Goal: Information Seeking & Learning: Learn about a topic

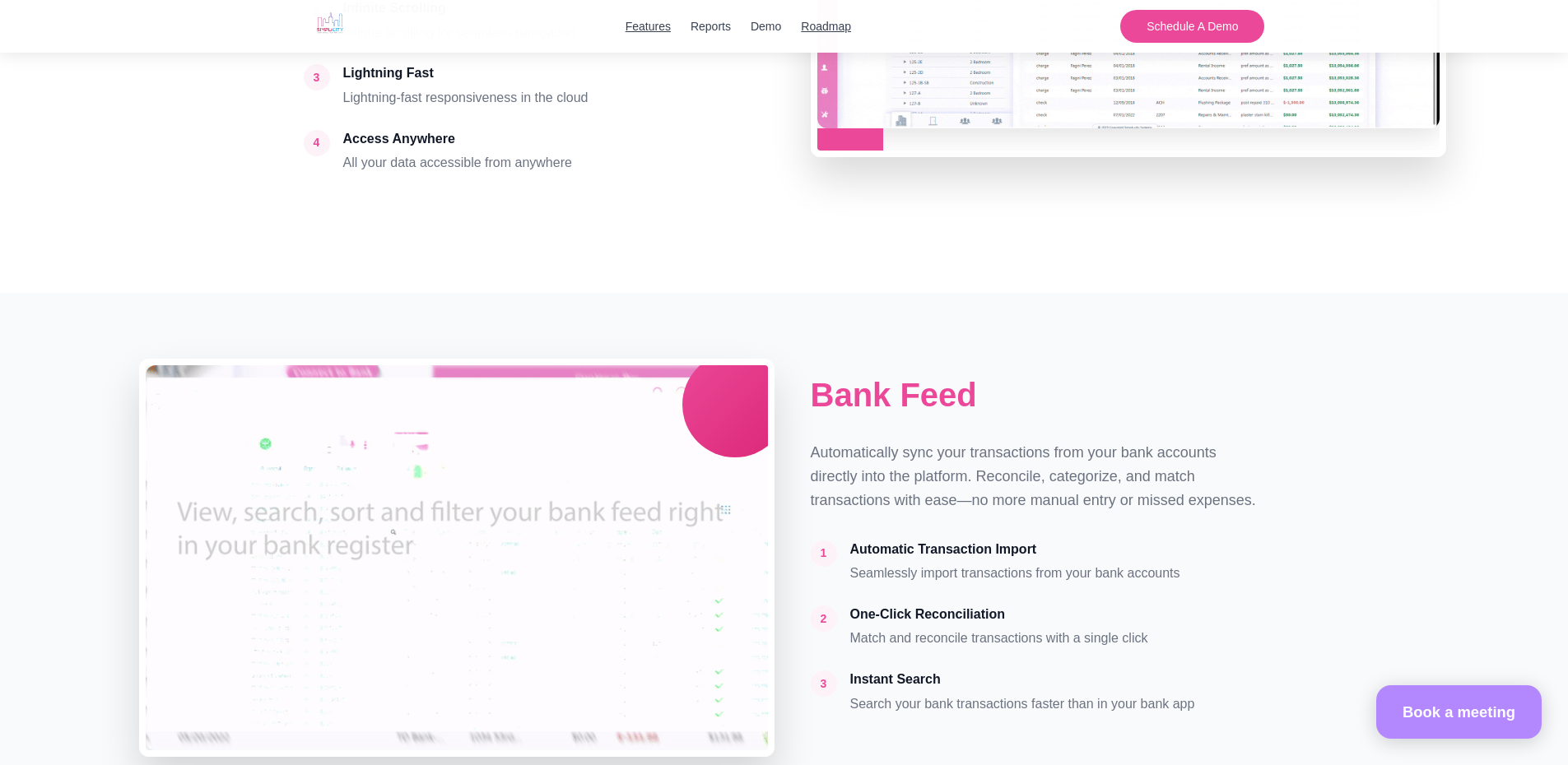
scroll to position [3023, 0]
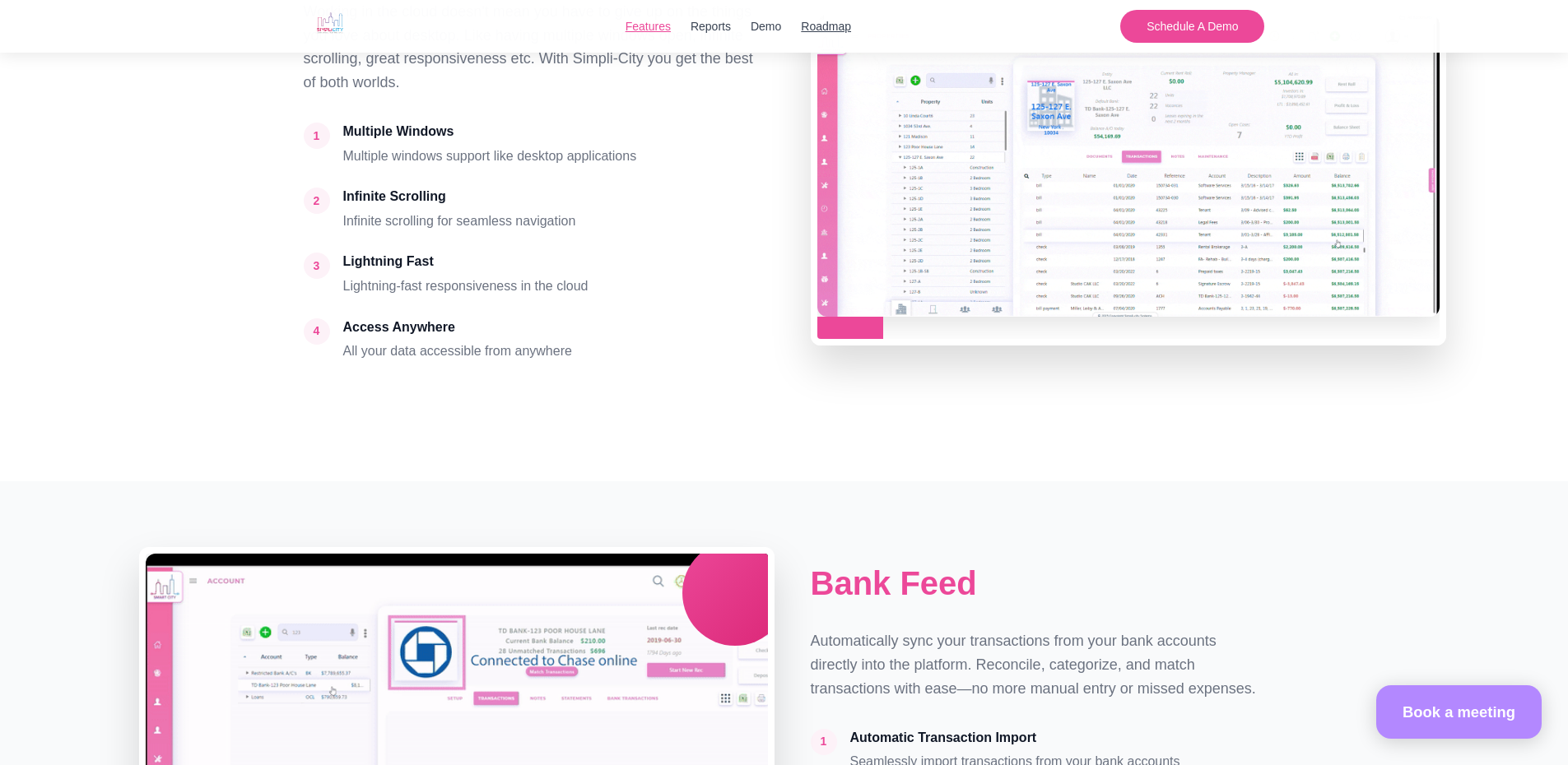
click at [638, 27] on link "Features" at bounding box center [648, 26] width 45 height 18
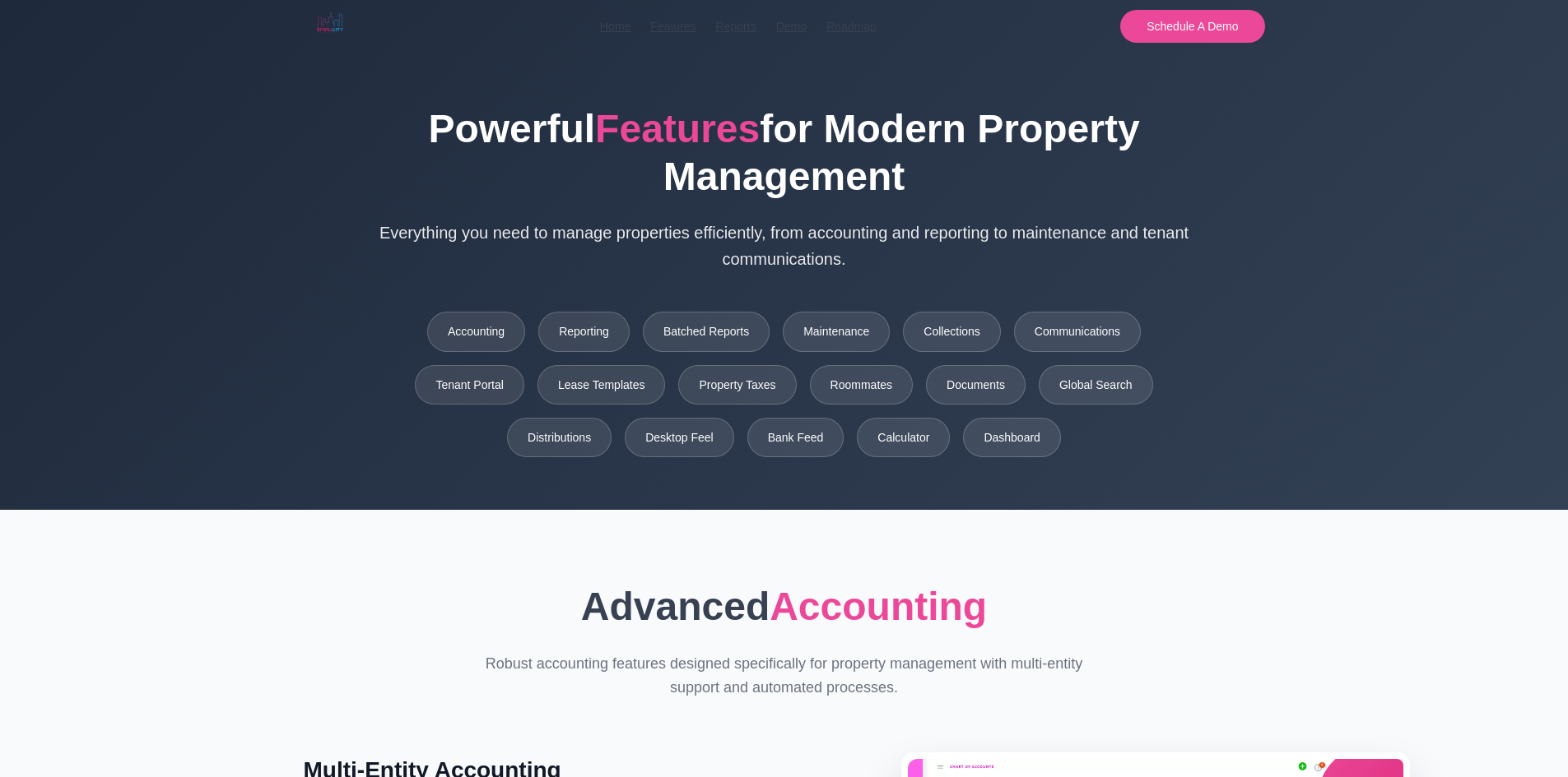
click at [318, 23] on img at bounding box center [330, 23] width 53 height 40
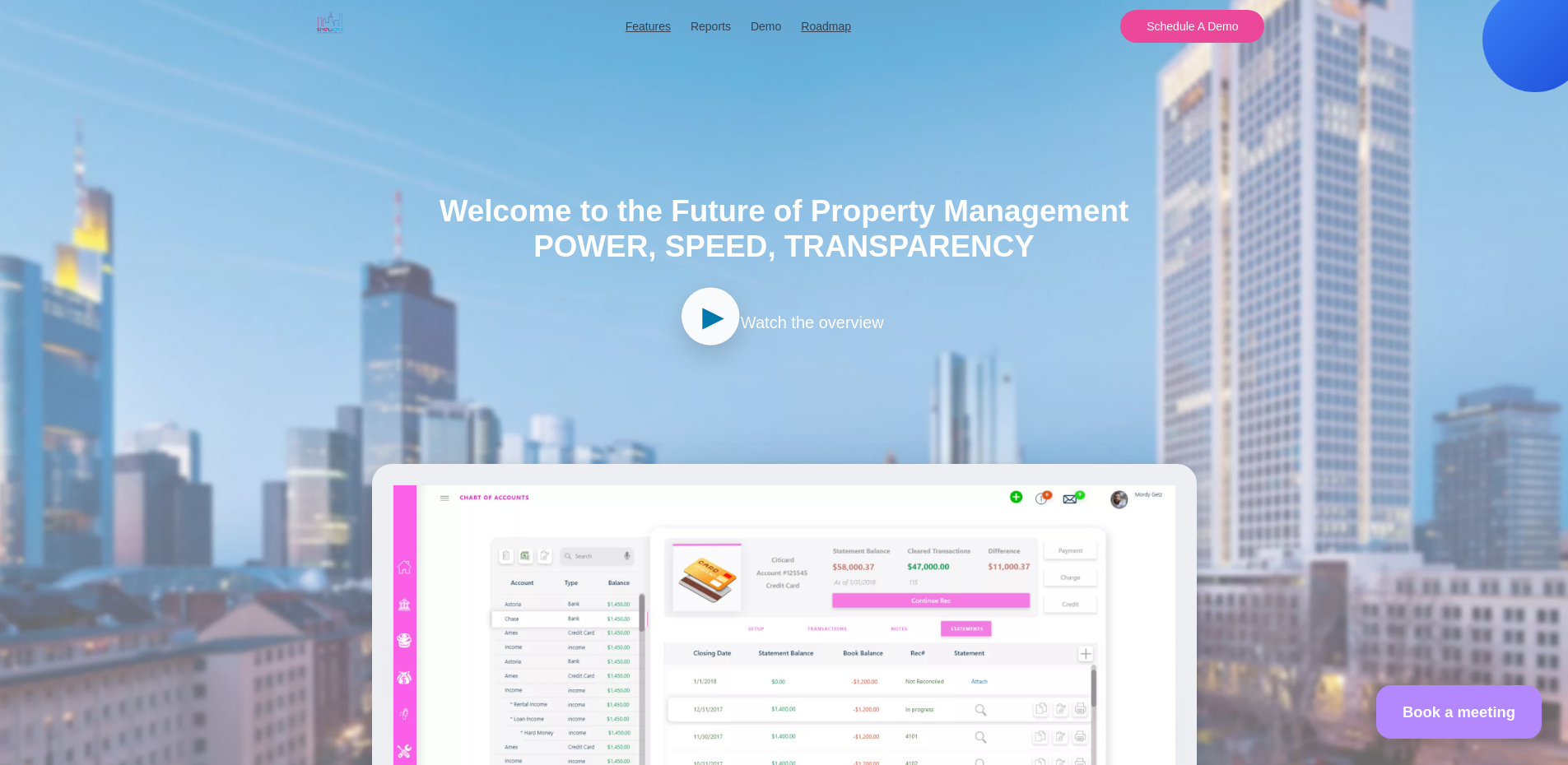
click at [709, 317] on span "►" at bounding box center [713, 317] width 33 height 53
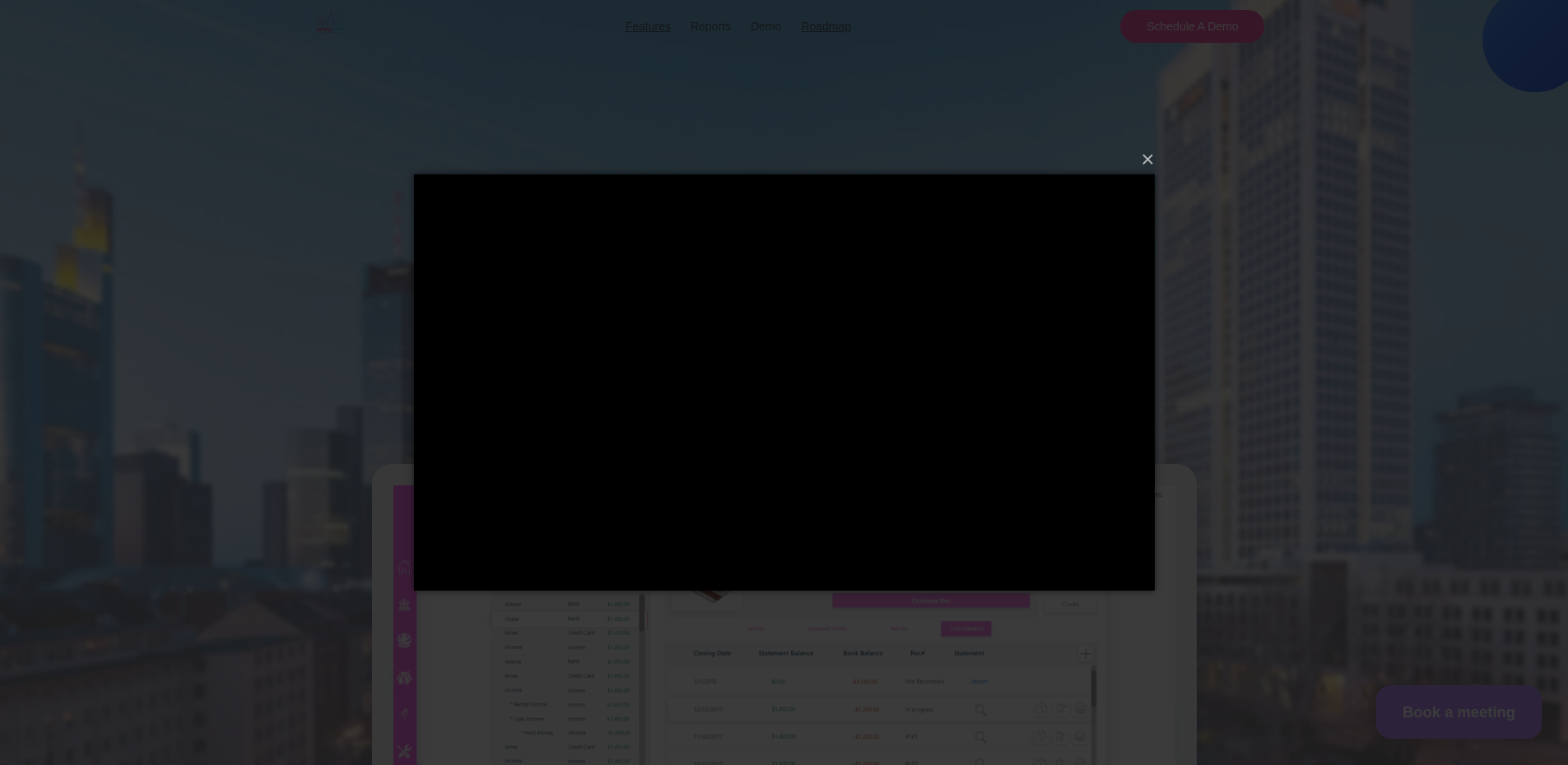
click at [312, 338] on div "×" at bounding box center [784, 382] width 1568 height 765
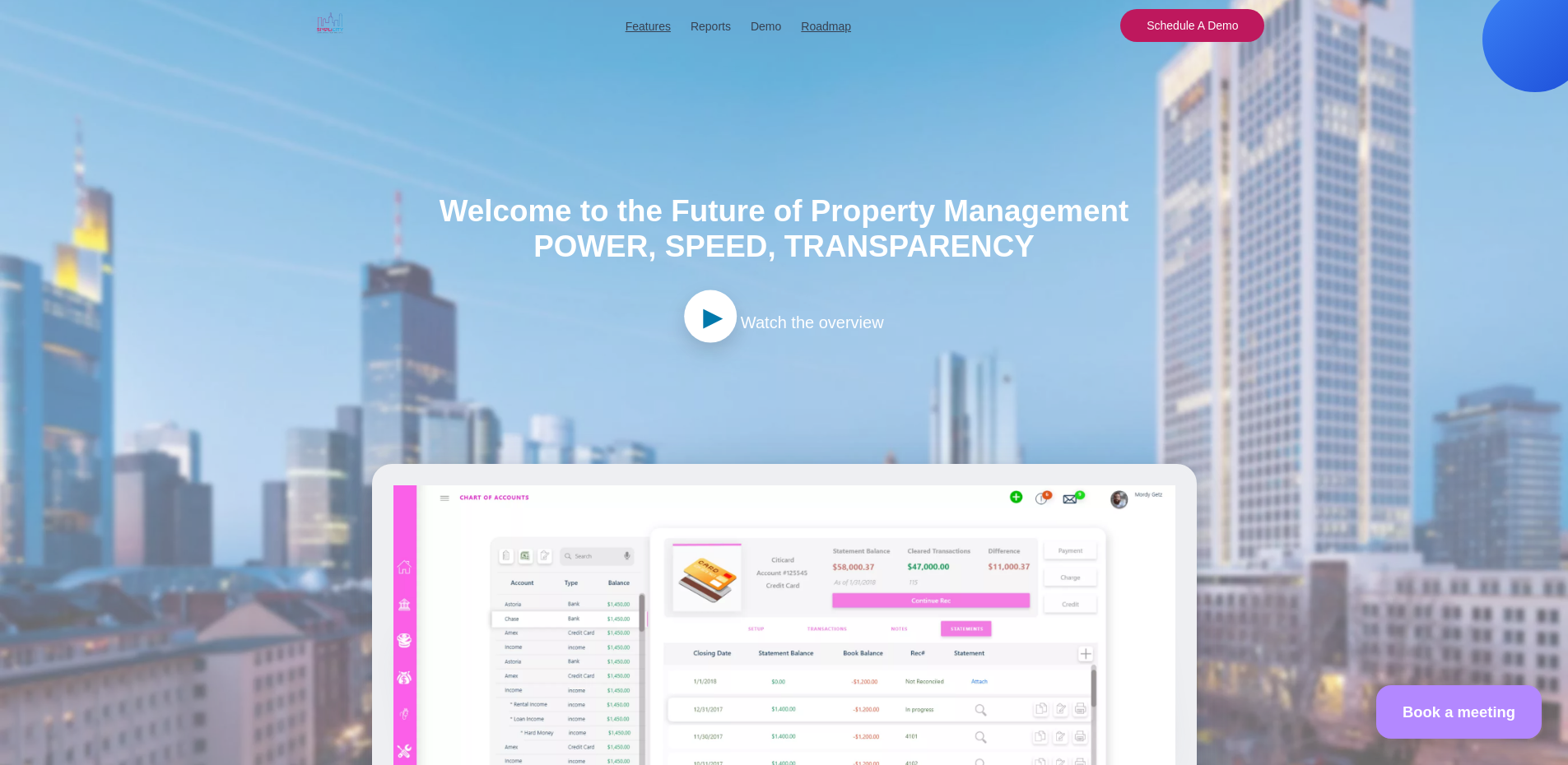
click at [1180, 22] on button "Schedule A Demo" at bounding box center [1192, 25] width 144 height 33
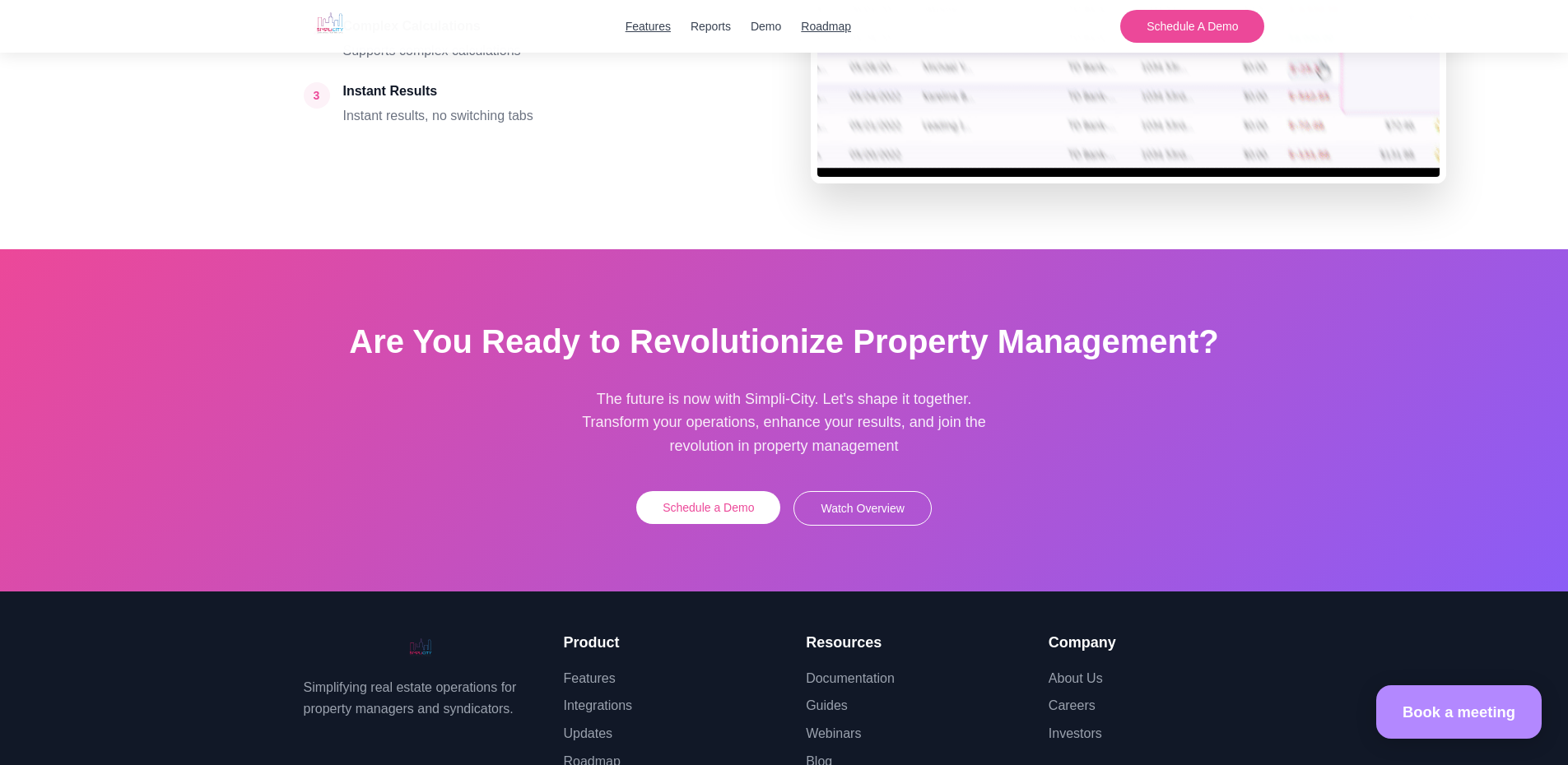
scroll to position [4503, 0]
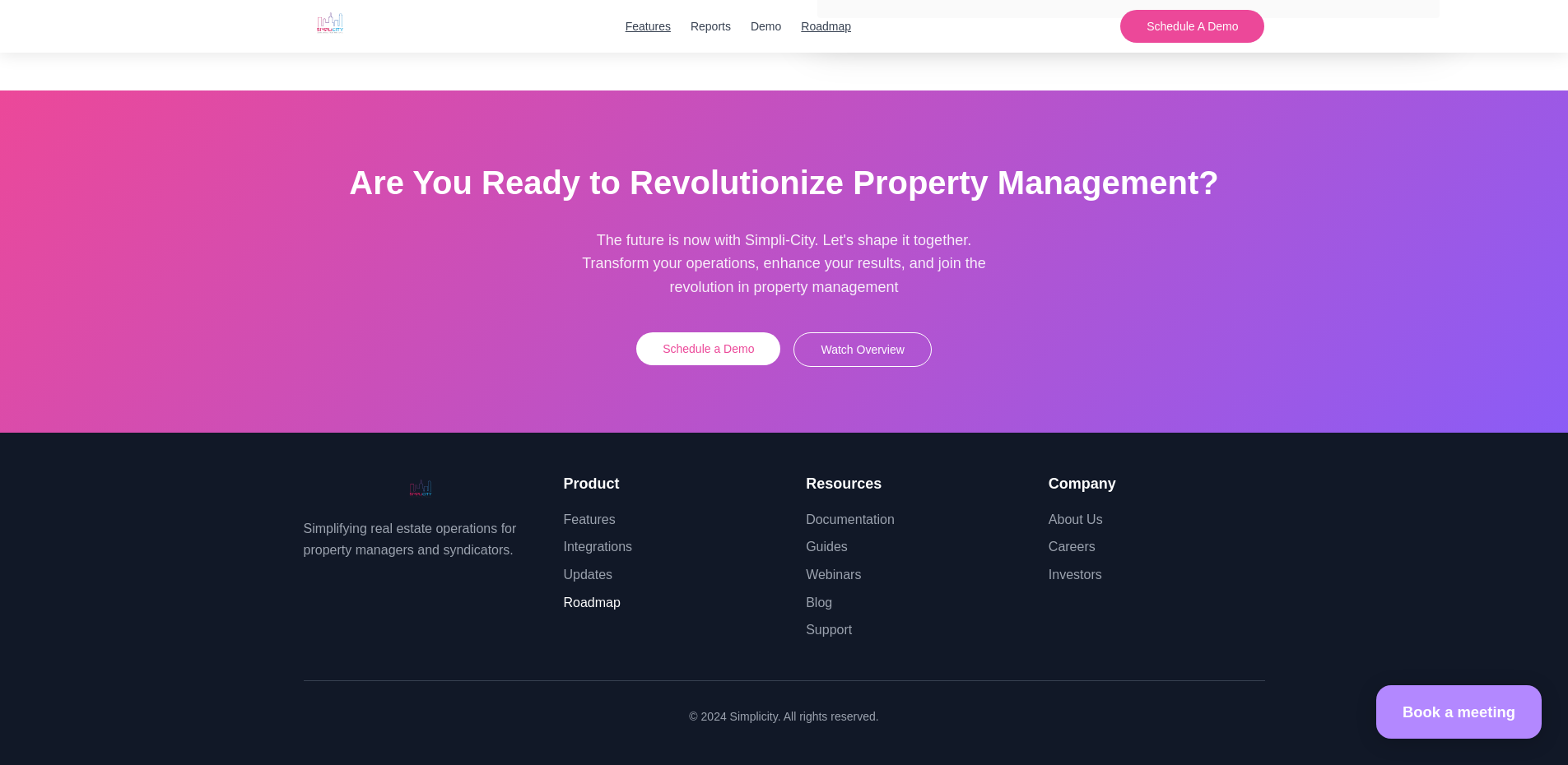
click at [598, 610] on link "Roadmap" at bounding box center [592, 603] width 56 height 14
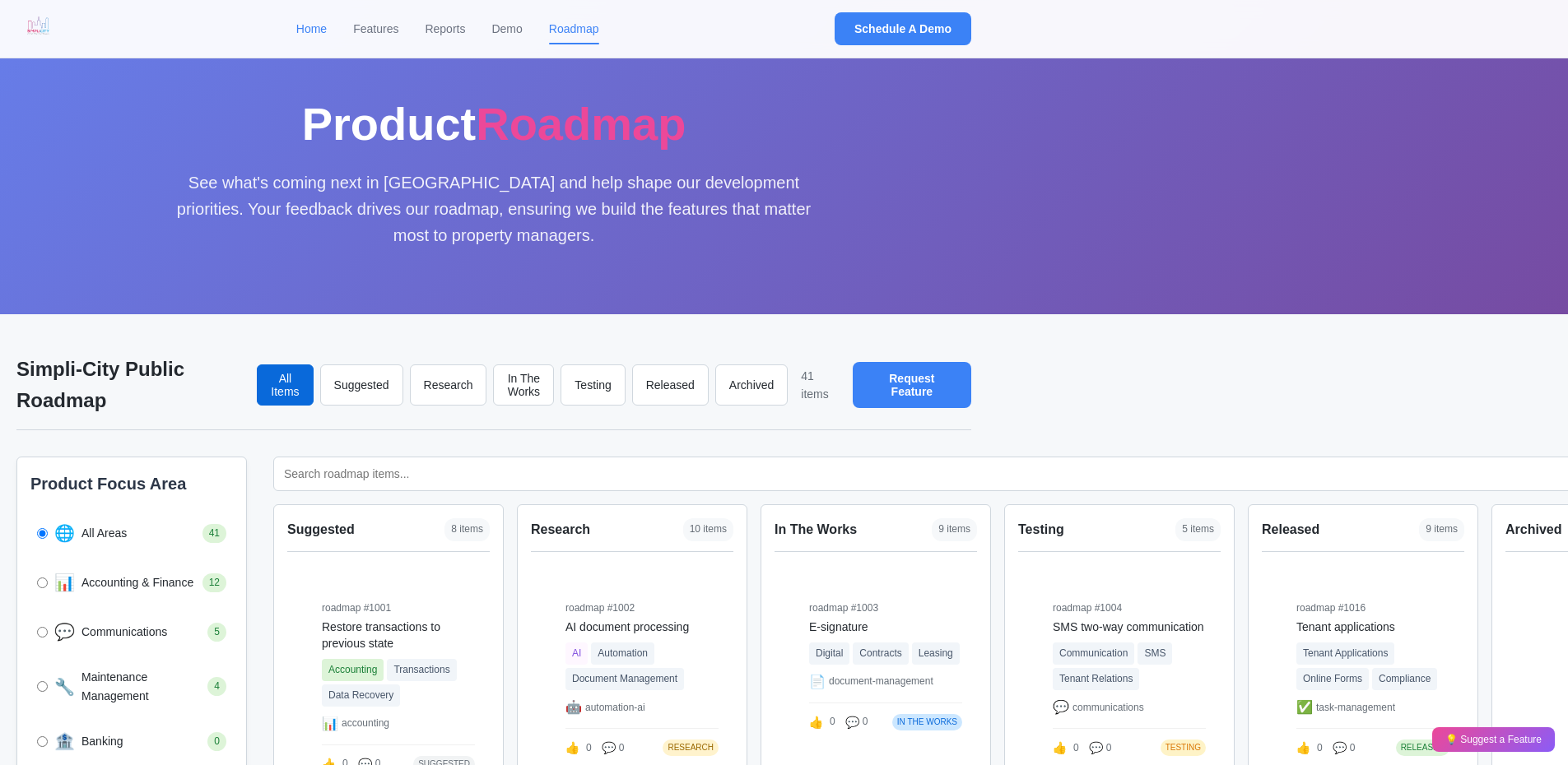
click at [302, 27] on link "Home" at bounding box center [311, 29] width 30 height 18
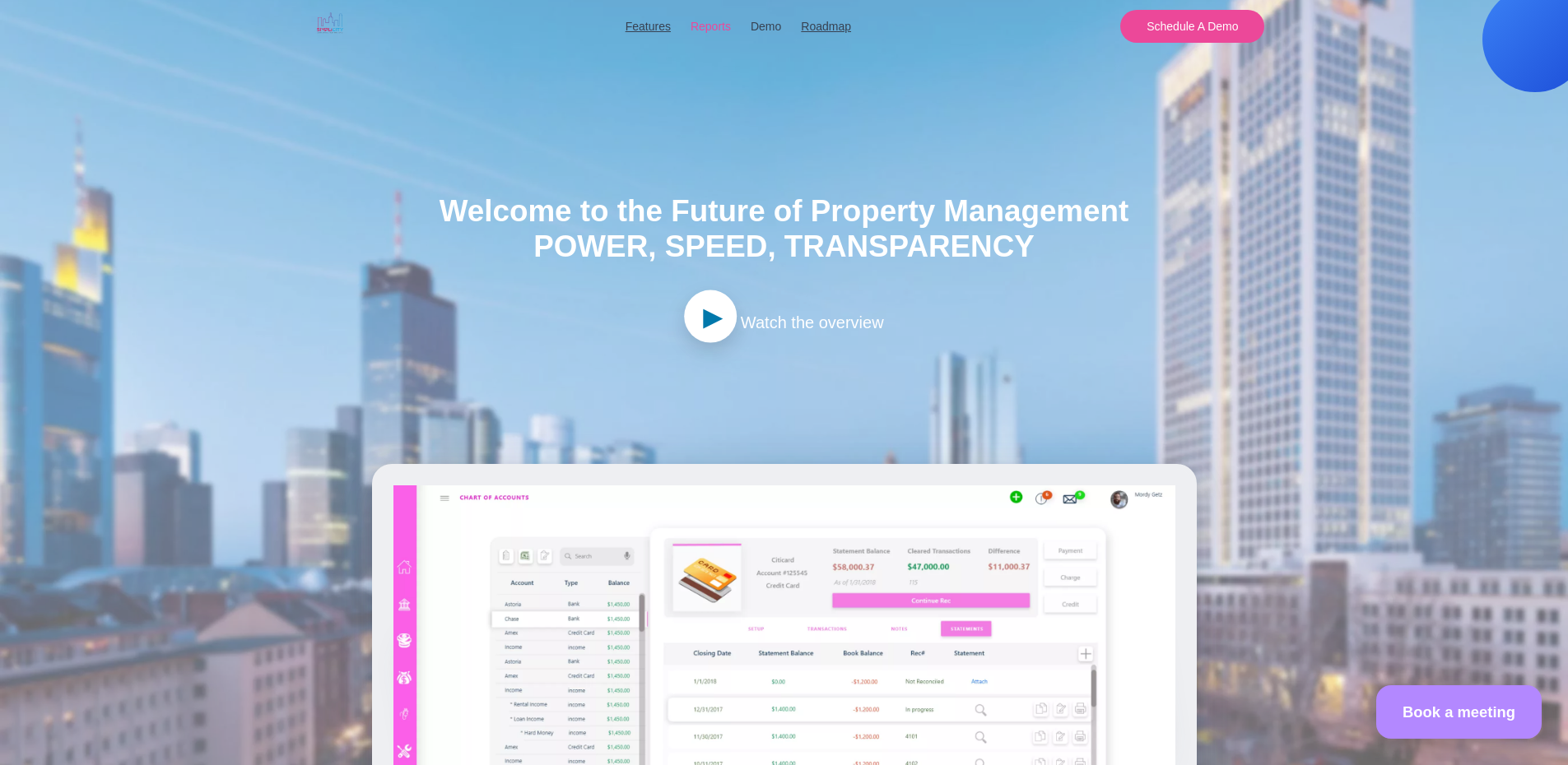
click at [707, 27] on button "Reports" at bounding box center [711, 26] width 40 height 18
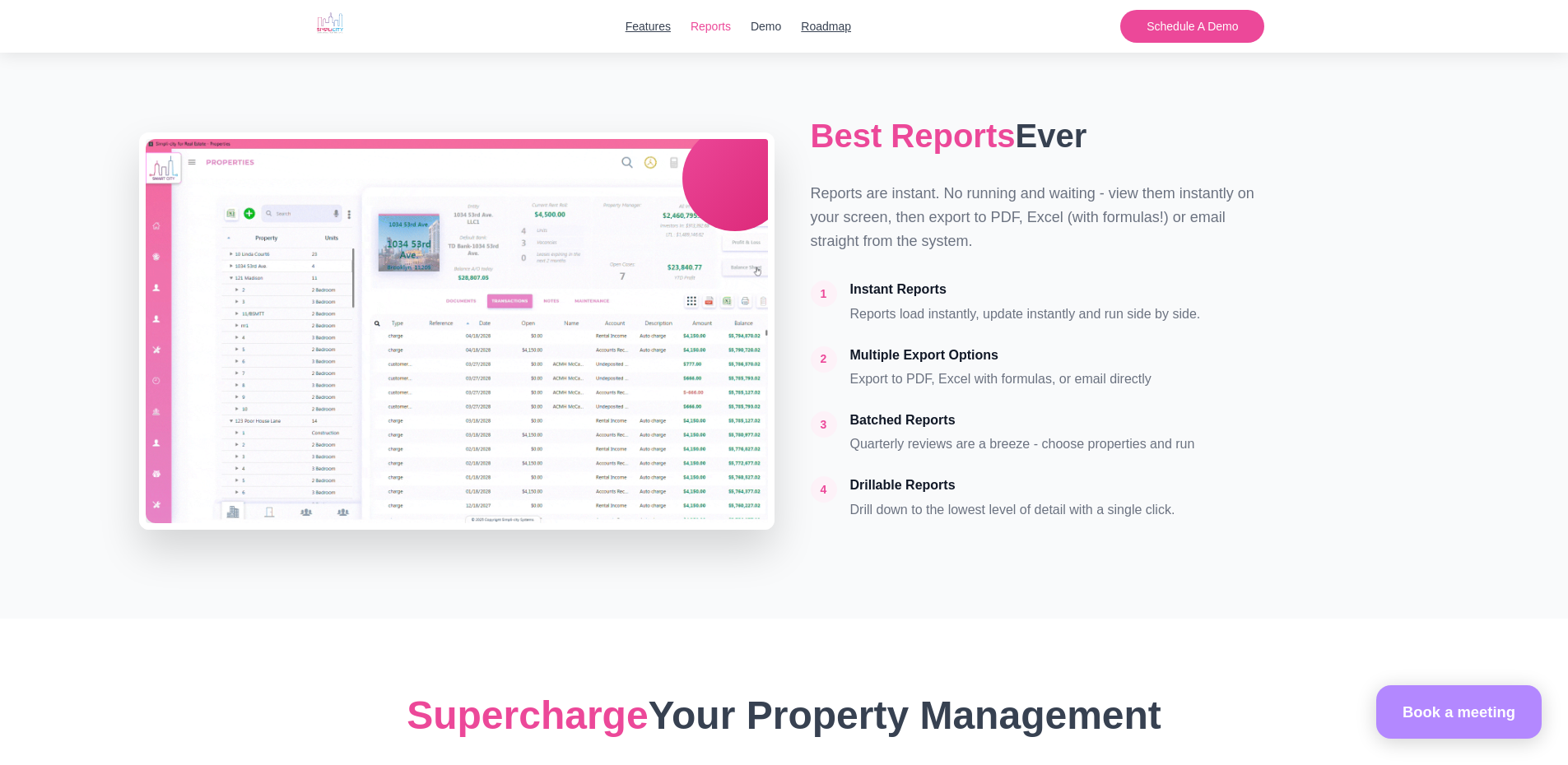
scroll to position [2102, 0]
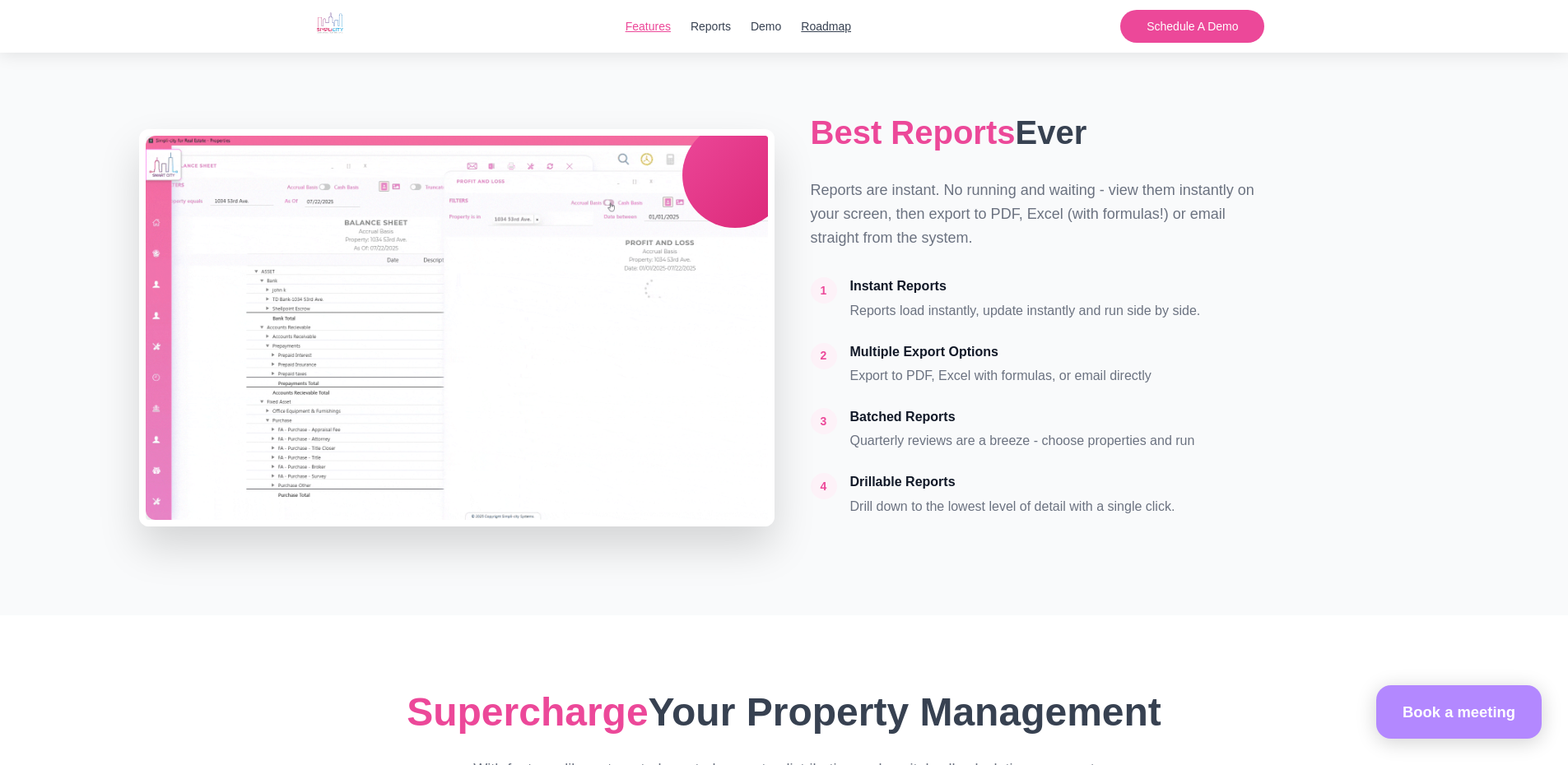
click at [634, 31] on link "Features" at bounding box center [648, 26] width 45 height 18
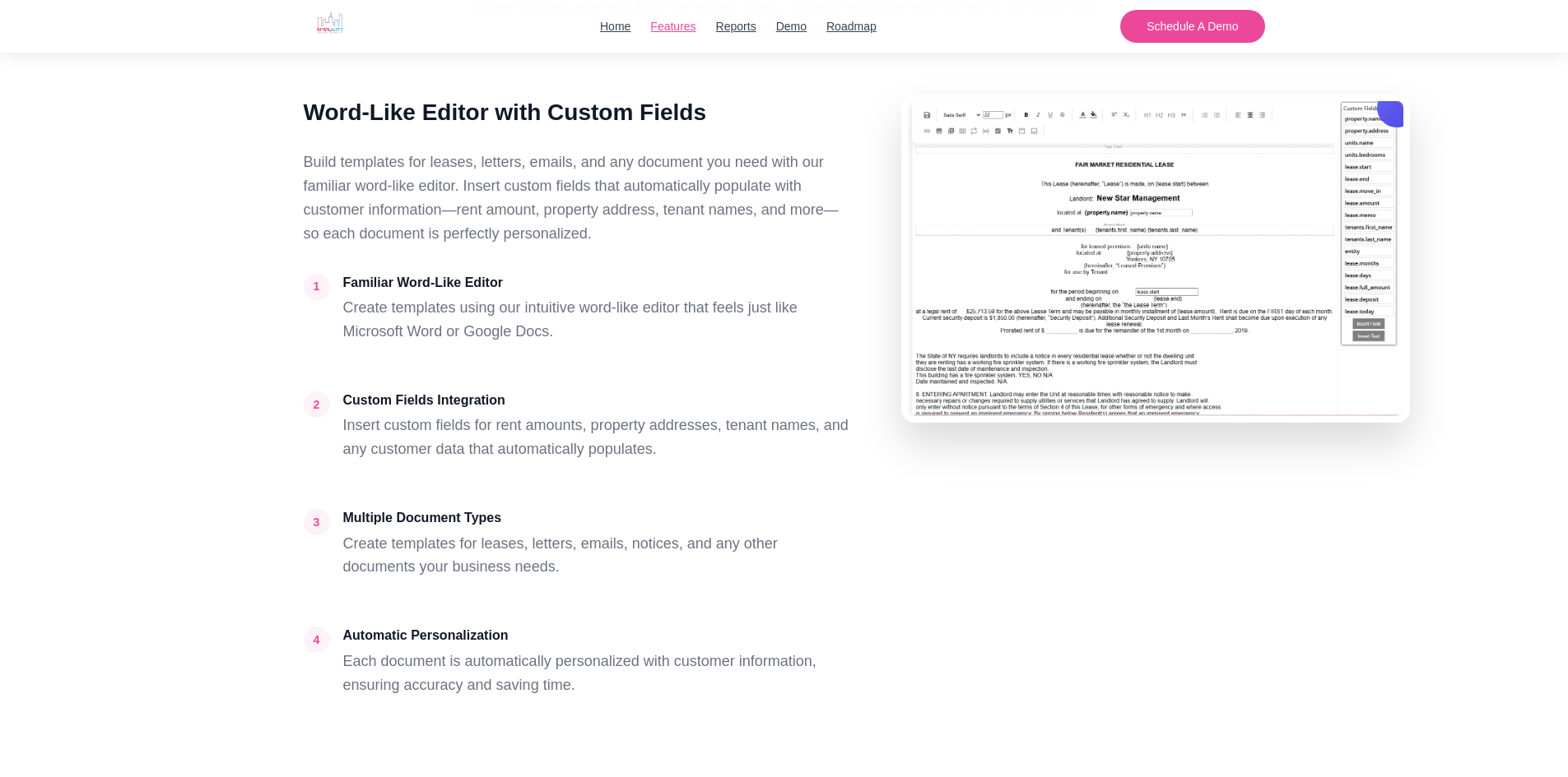
scroll to position [6910, 0]
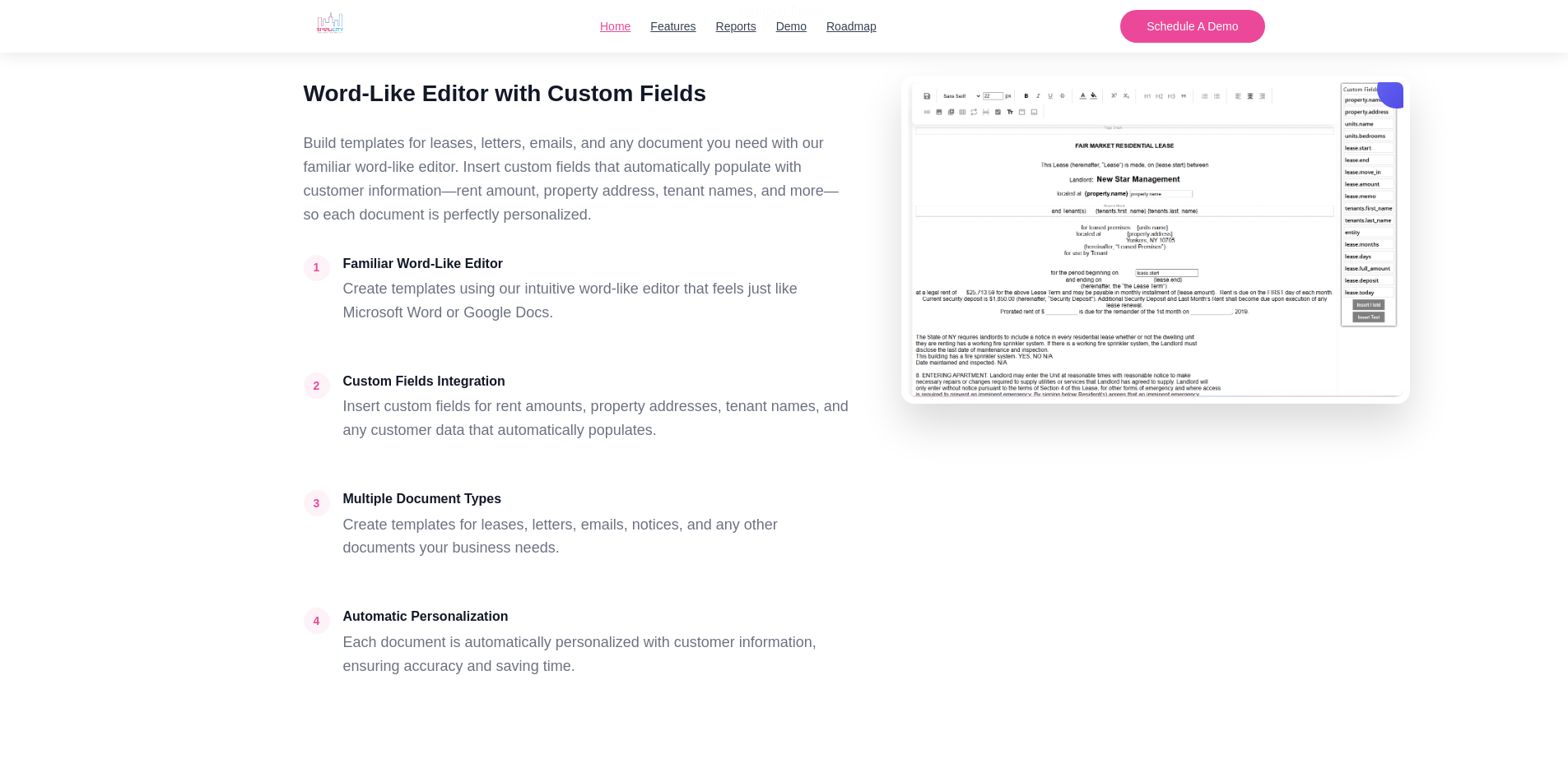
click at [614, 29] on link "Home" at bounding box center [614, 26] width 30 height 18
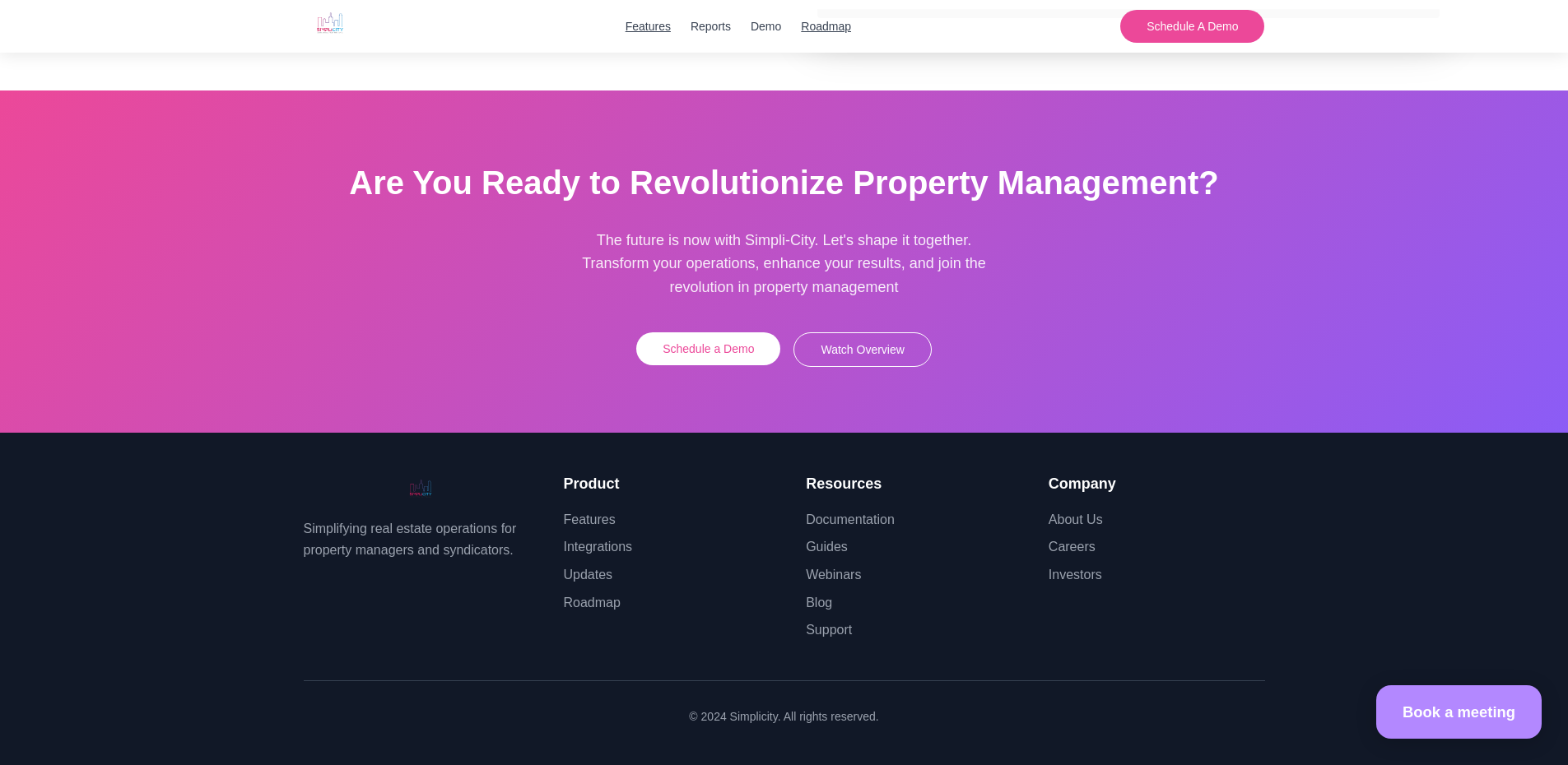
scroll to position [4503, 0]
